Goal: Entertainment & Leisure: Consume media (video, audio)

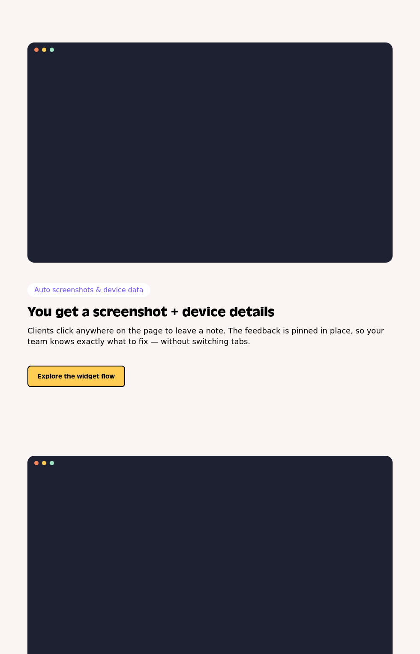
scroll to position [1057, 0]
click at [309, 332] on p "Clients click anywhere on the page to leave a note. The feedback is pinned in p…" at bounding box center [209, 335] width 365 height 21
click at [202, 93] on video at bounding box center [210, 159] width 362 height 204
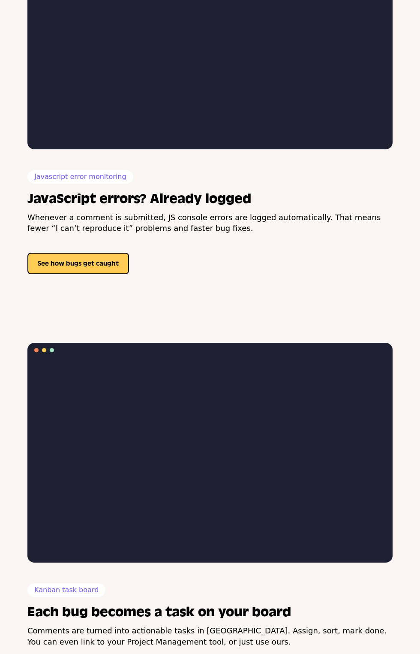
scroll to position [1690, 0]
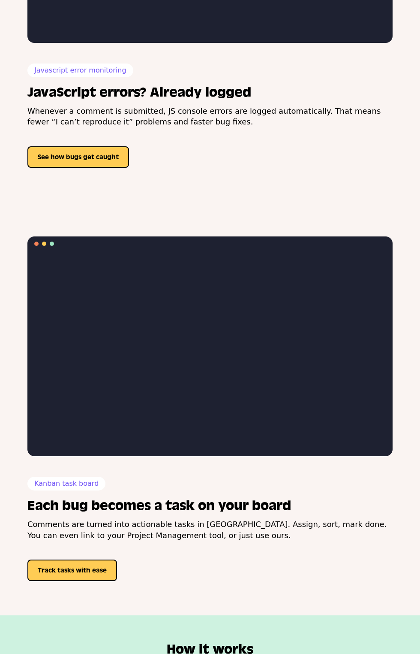
click at [192, 292] on video at bounding box center [210, 353] width 362 height 204
click at [142, 411] on video at bounding box center [210, 353] width 362 height 204
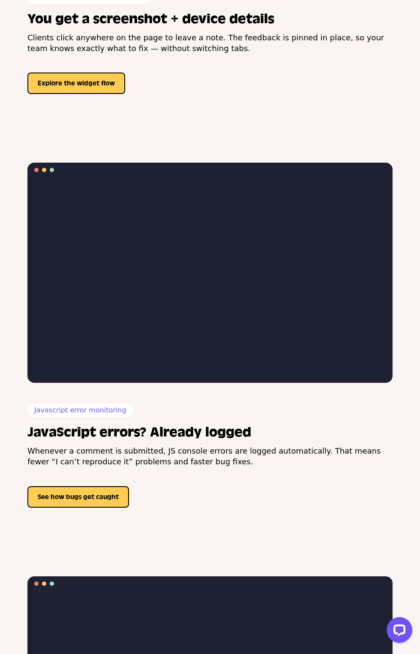
scroll to position [0, 0]
click at [236, 445] on p "Whenever a comment is submitted, JS console errors are logged automatically. Th…" at bounding box center [209, 455] width 365 height 21
click at [299, 74] on div "Auto screenshots & device data You get a screenshot + device details Clients cl…" at bounding box center [209, 42] width 365 height 104
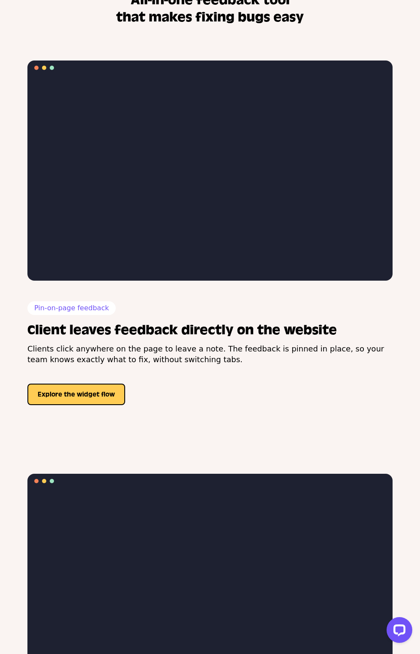
scroll to position [577, 0]
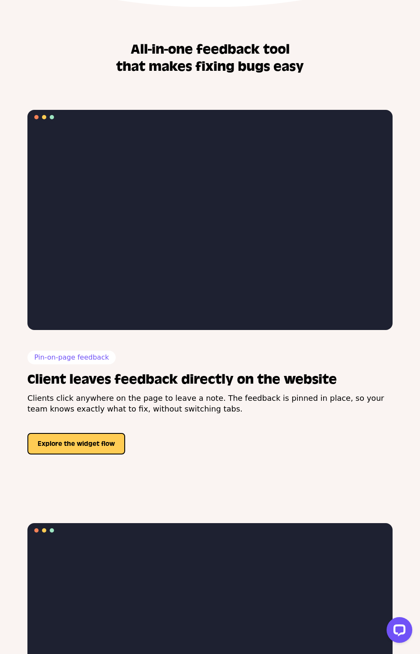
click at [293, 235] on video at bounding box center [210, 226] width 362 height 204
click at [184, 225] on video at bounding box center [210, 226] width 362 height 204
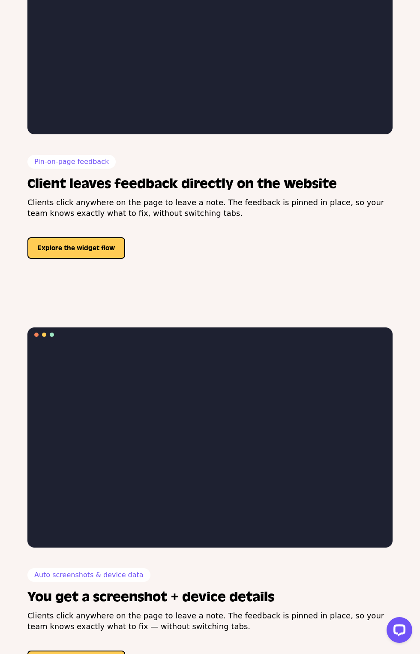
scroll to position [842, 0]
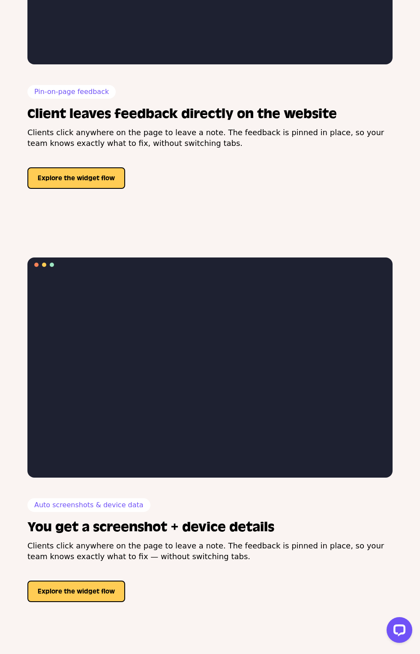
click at [211, 437] on video at bounding box center [210, 374] width 362 height 204
click at [184, 108] on h2 "Client leaves feedback directly on the website" at bounding box center [209, 114] width 365 height 17
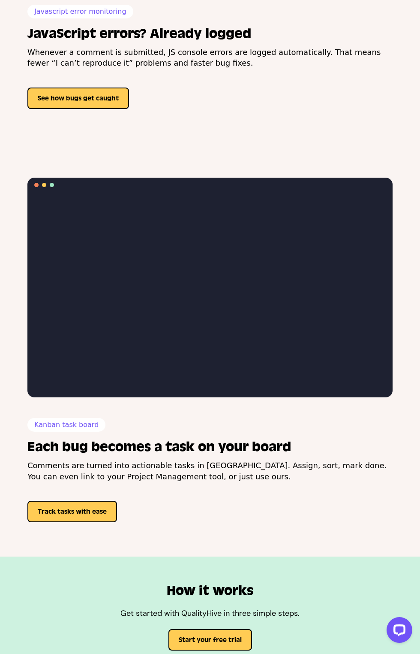
scroll to position [1828, 0]
